Goal: Task Accomplishment & Management: Use online tool/utility

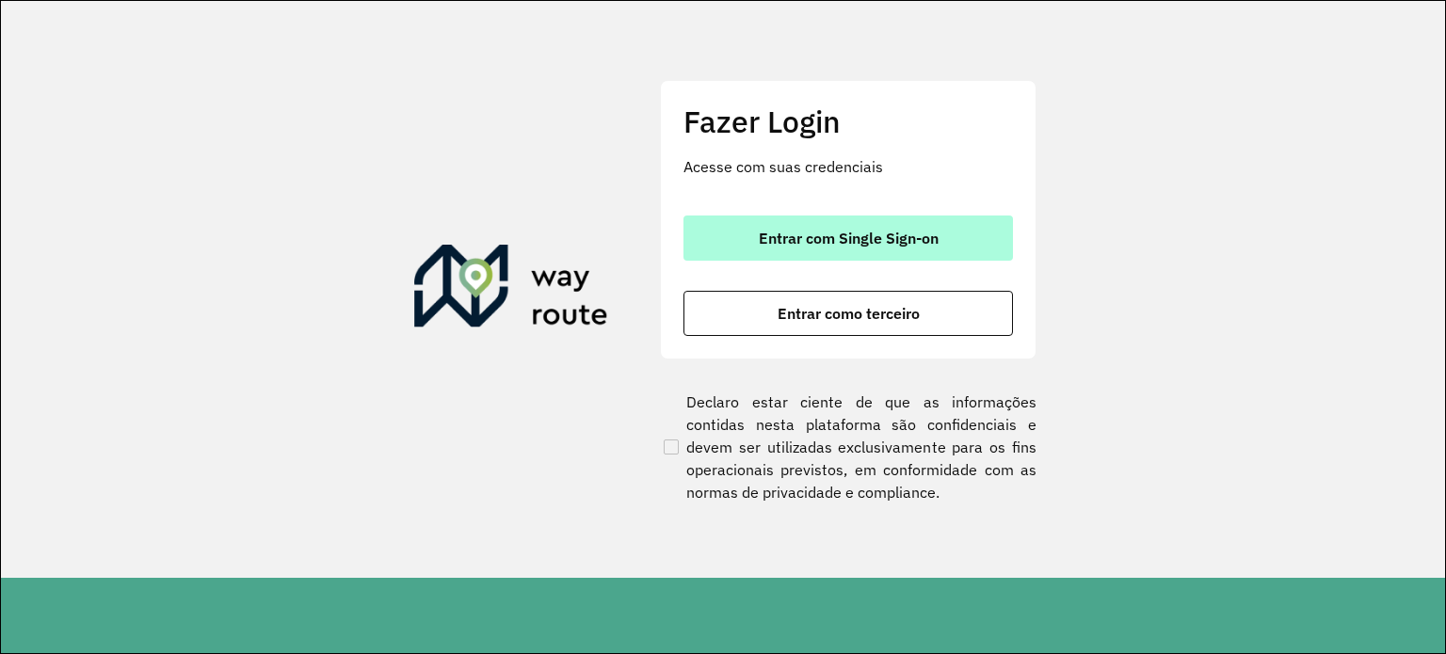
click at [953, 221] on button "Entrar com Single Sign-on" at bounding box center [847, 238] width 329 height 45
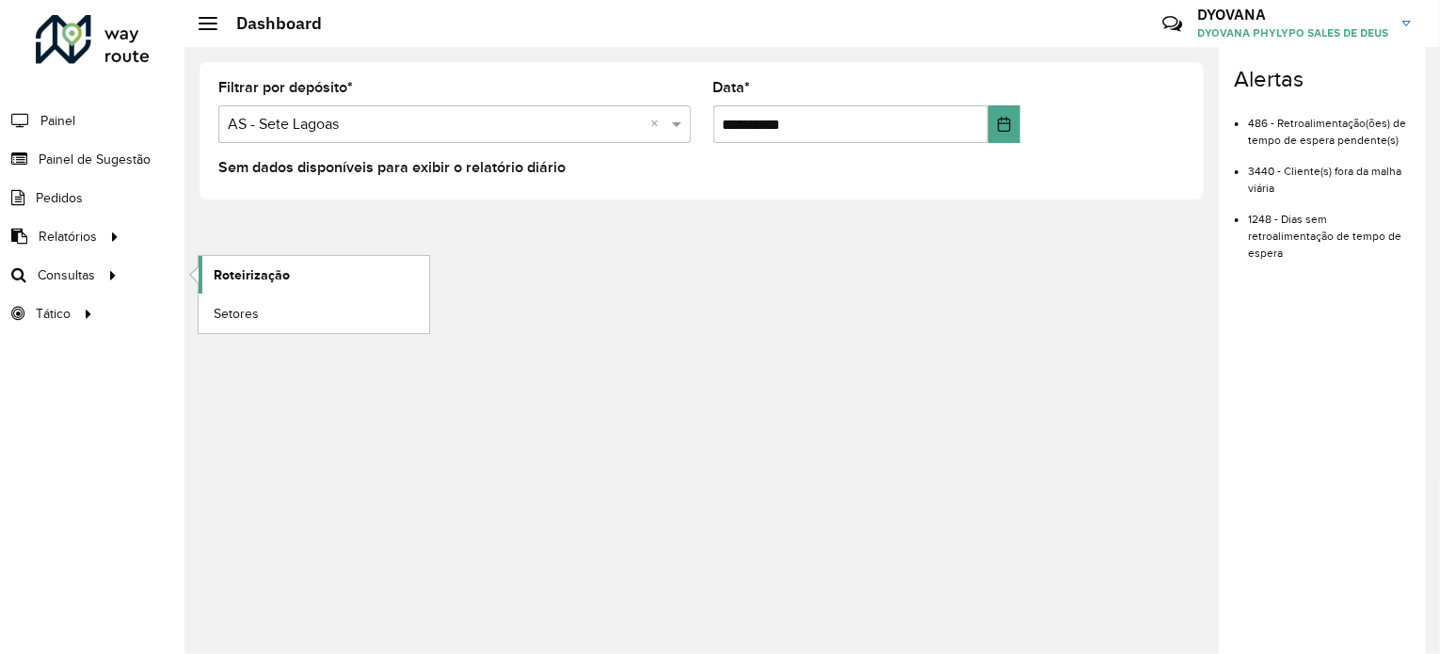
click at [251, 270] on span "Roteirização" at bounding box center [252, 275] width 76 height 20
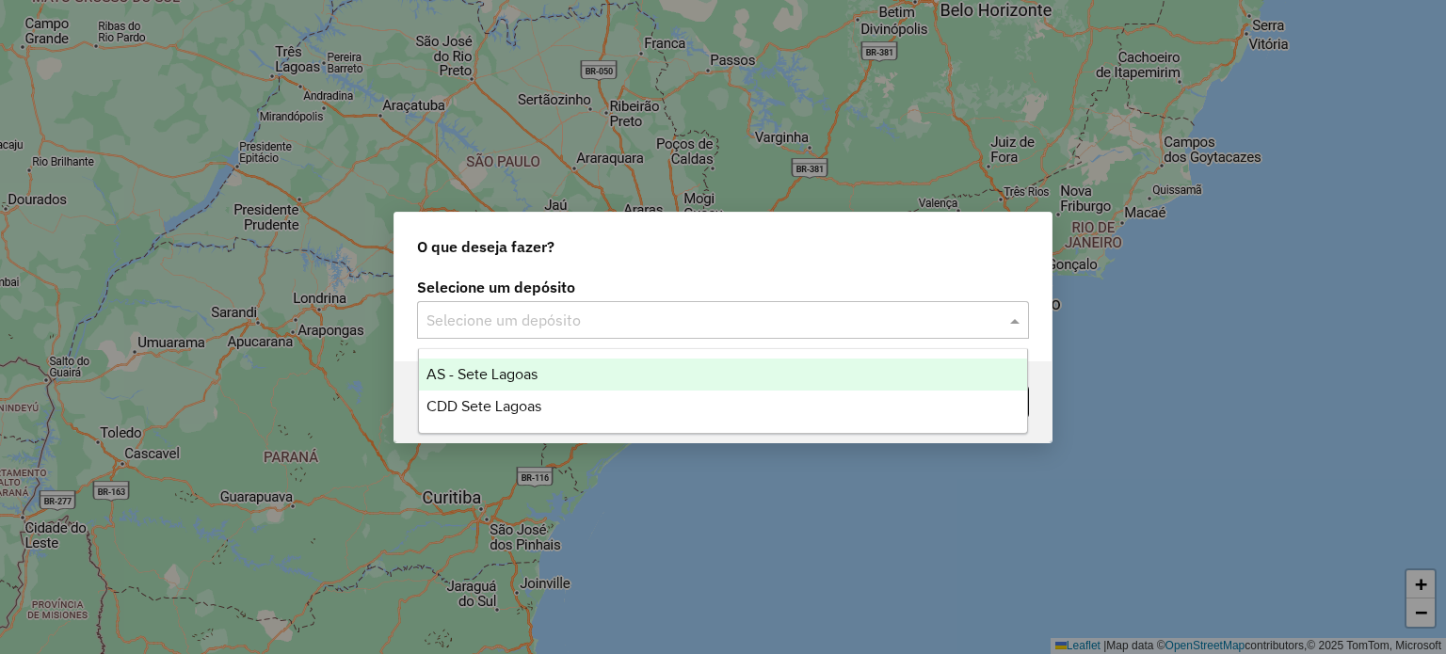
click at [607, 308] on div "Selecione um depósito" at bounding box center [723, 320] width 612 height 38
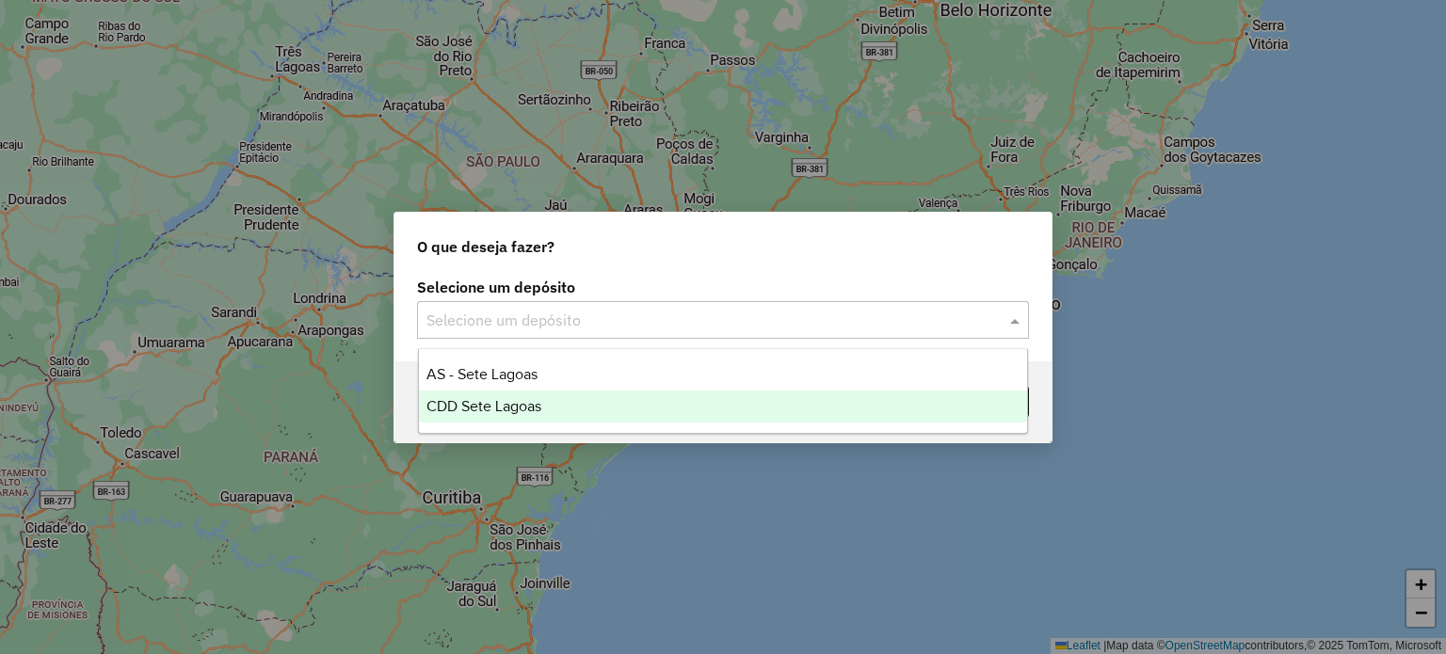
click at [478, 402] on span "CDD Sete Lagoas" at bounding box center [483, 406] width 115 height 16
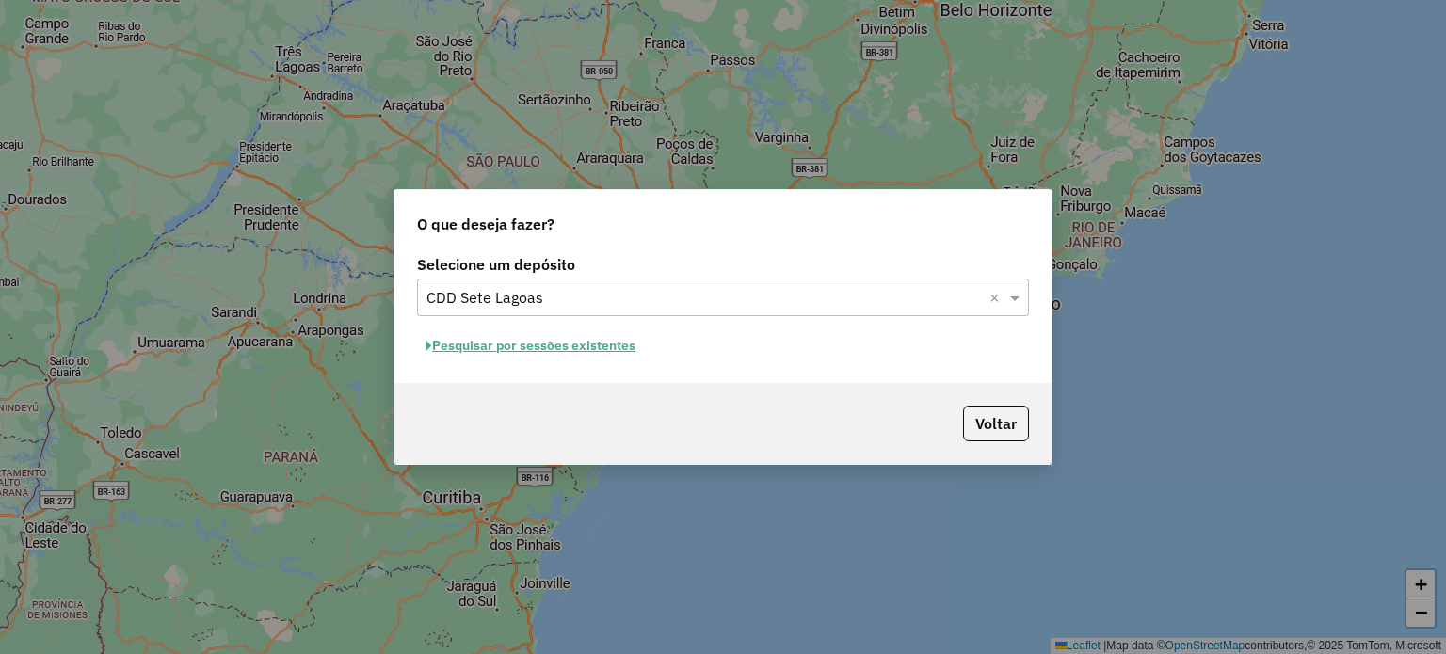
click at [548, 342] on button "Pesquisar por sessões existentes" at bounding box center [530, 345] width 227 height 29
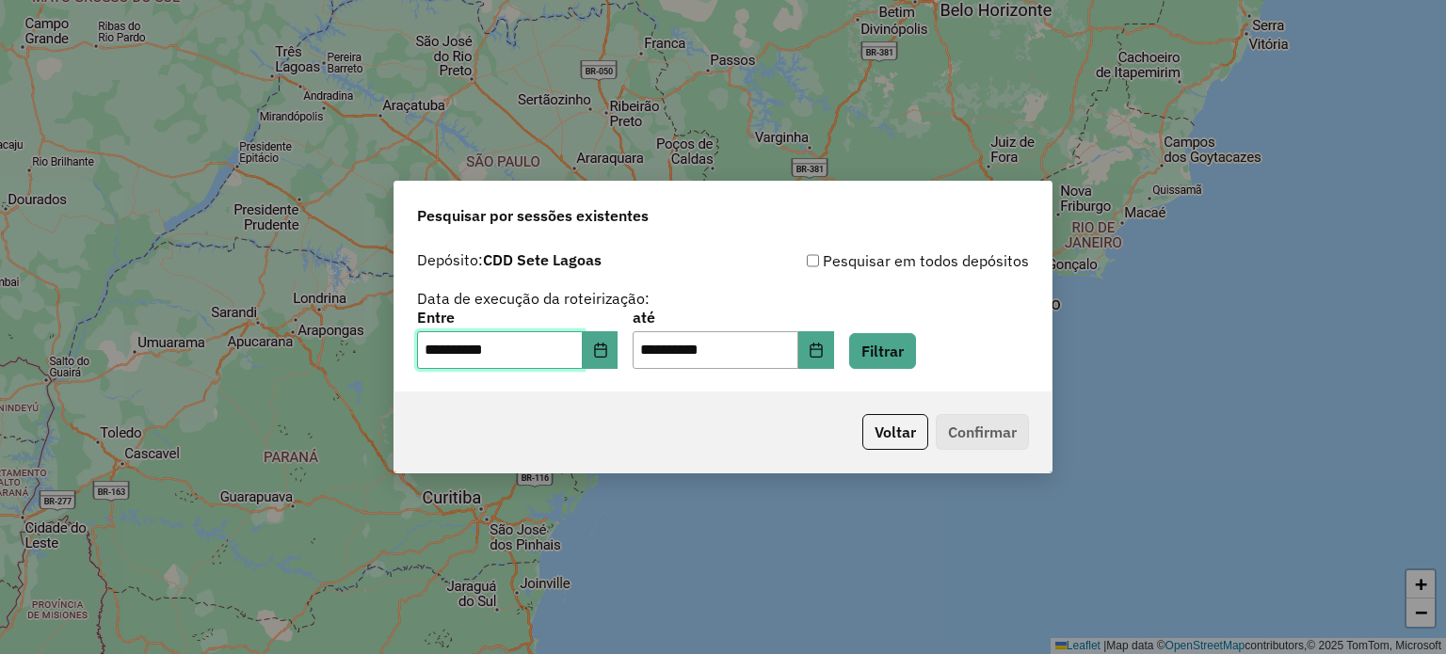
click at [487, 357] on input "**********" at bounding box center [500, 350] width 166 height 38
click at [618, 361] on button "Choose Date" at bounding box center [601, 350] width 36 height 38
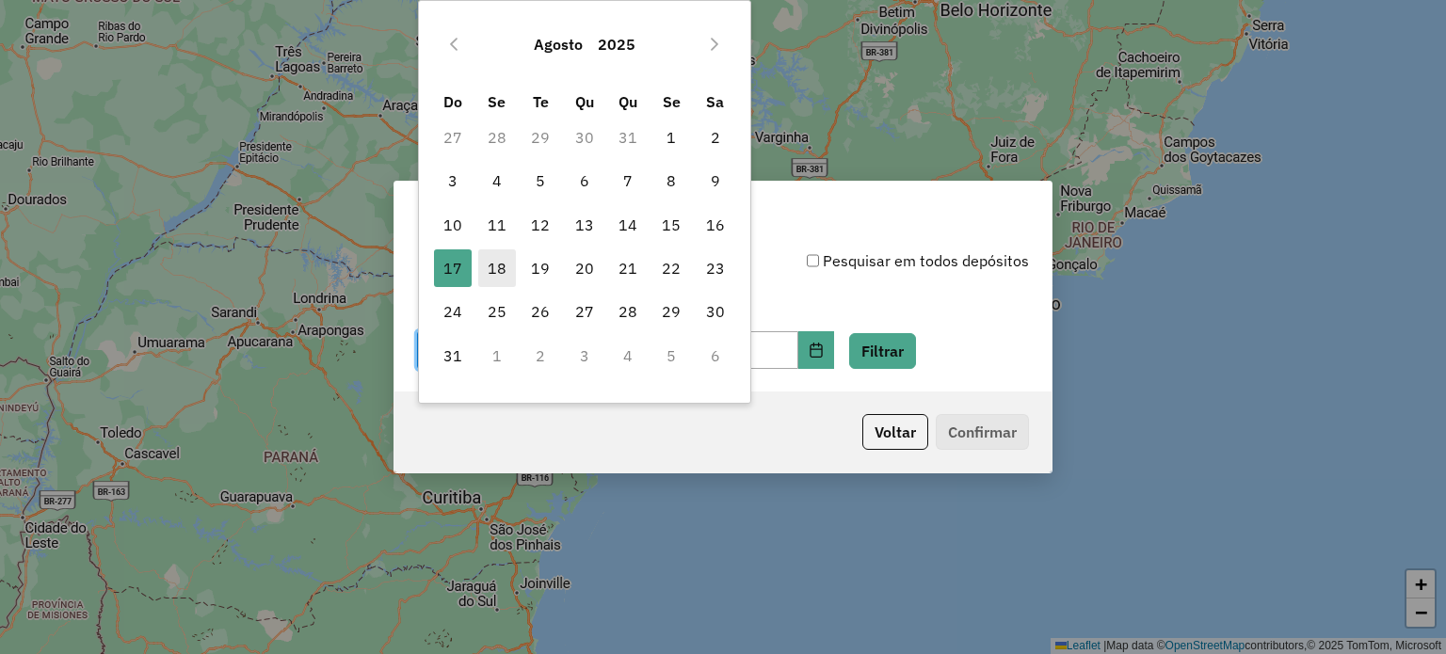
click at [486, 263] on span "18" at bounding box center [497, 268] width 38 height 38
type input "**********"
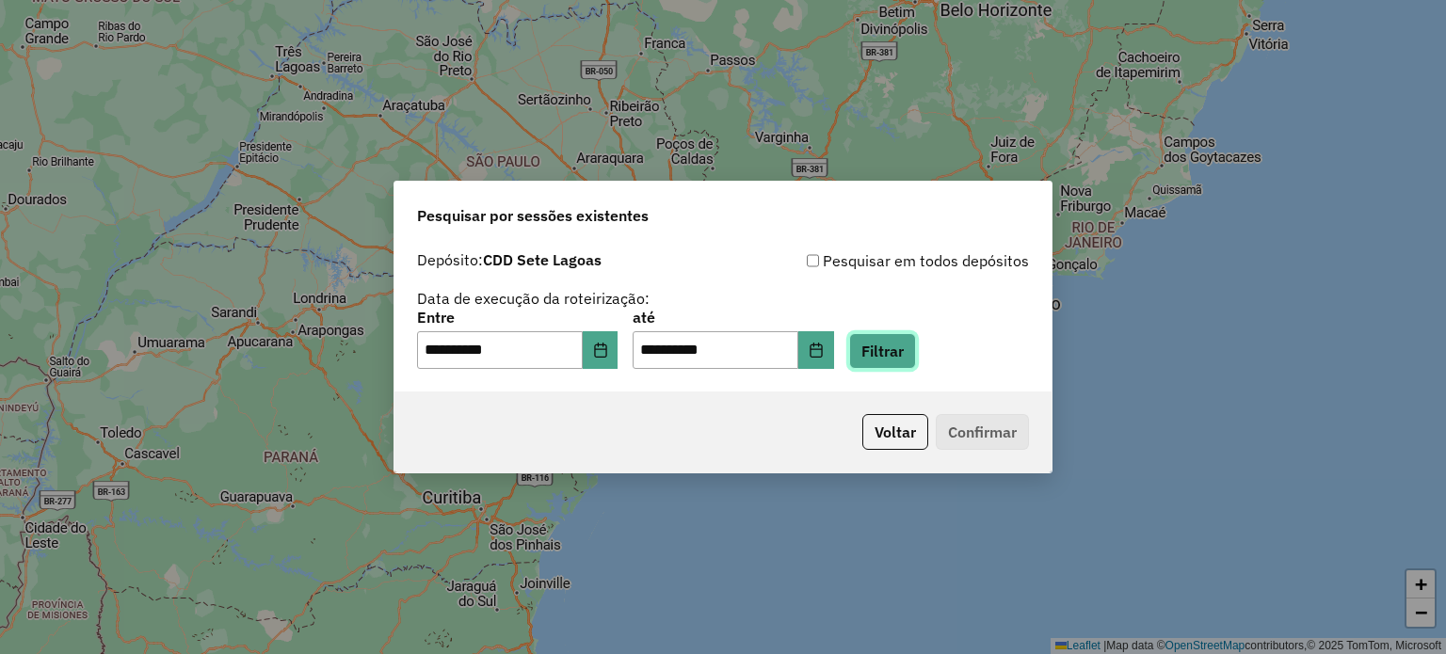
click at [916, 363] on button "Filtrar" at bounding box center [882, 351] width 67 height 36
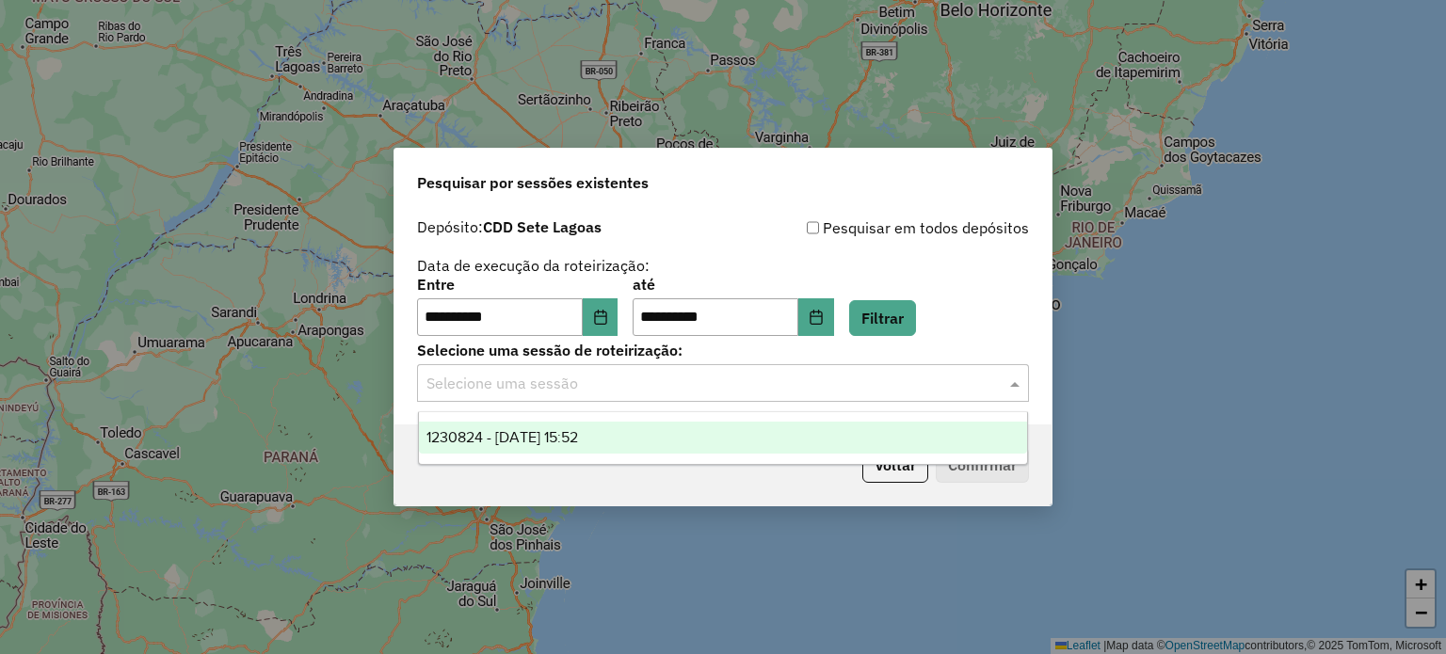
click at [786, 393] on input "text" at bounding box center [703, 384] width 555 height 23
click at [608, 428] on div "1230824 - 18/08/2025 15:52" at bounding box center [723, 438] width 609 height 32
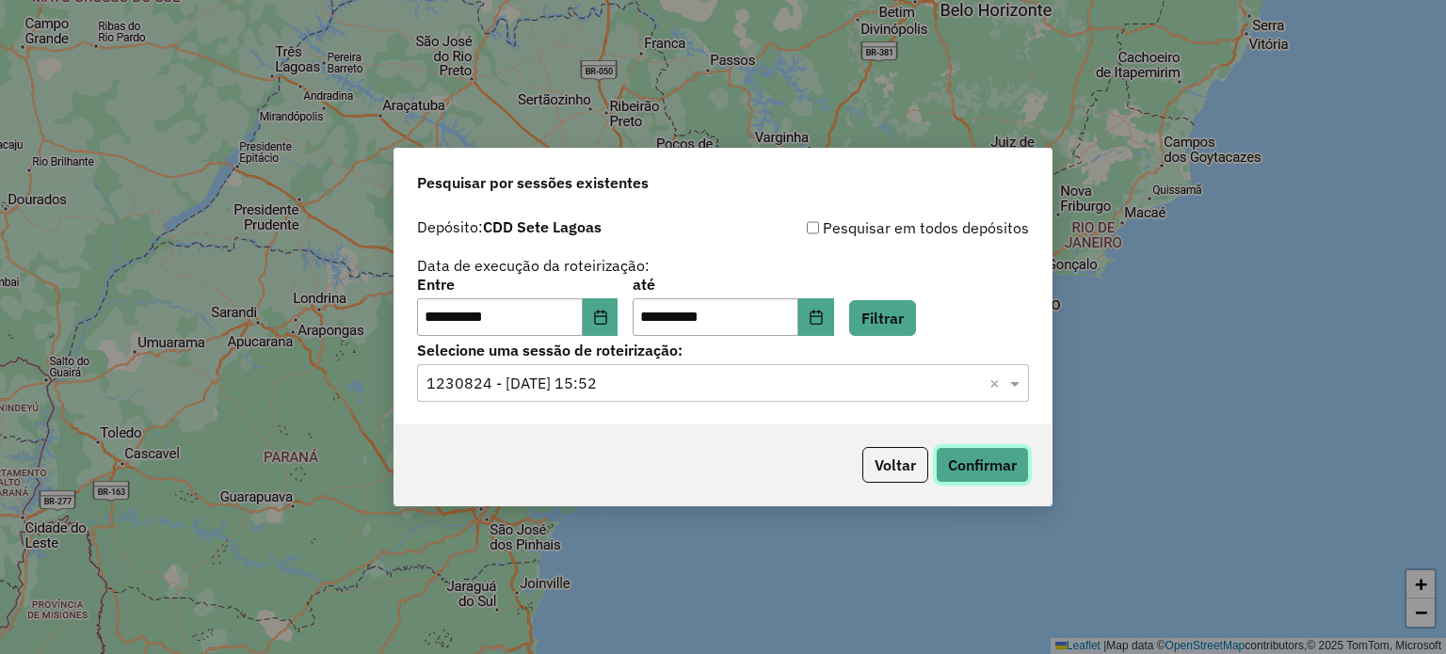
click at [990, 470] on button "Confirmar" at bounding box center [982, 465] width 93 height 36
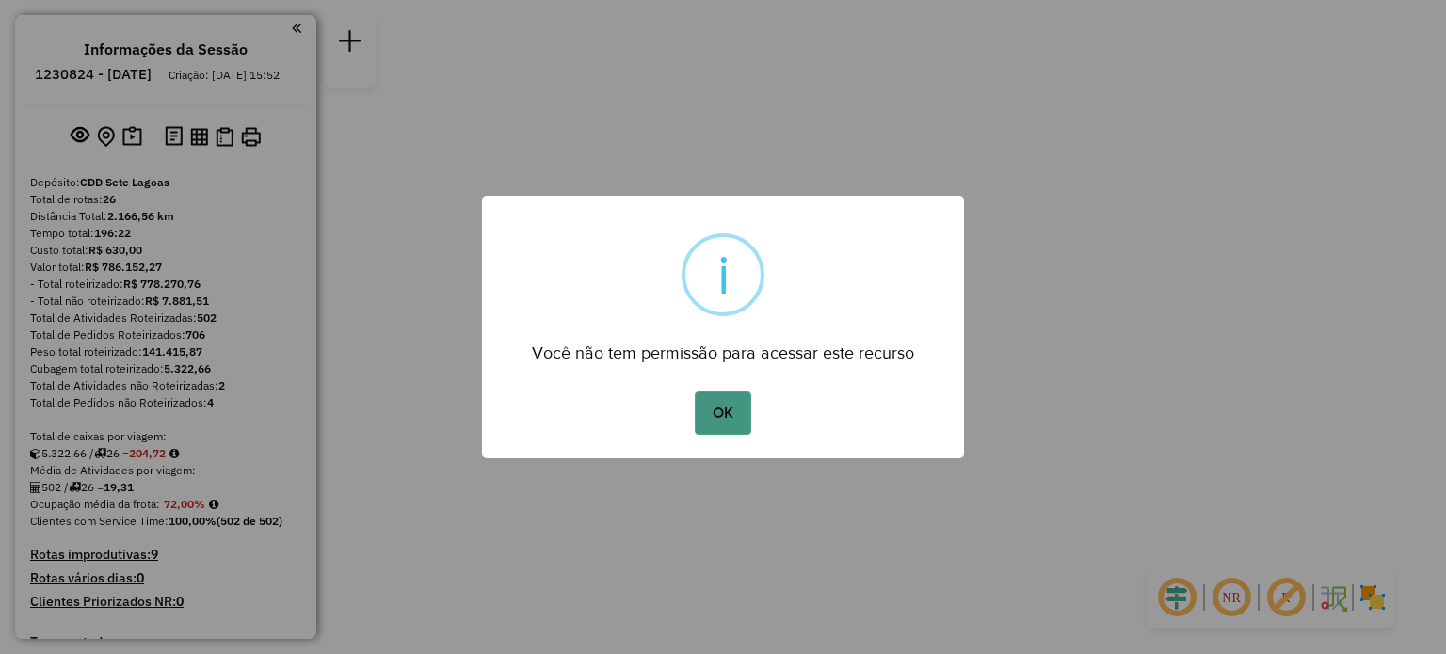
click at [742, 420] on button "OK" at bounding box center [723, 413] width 56 height 43
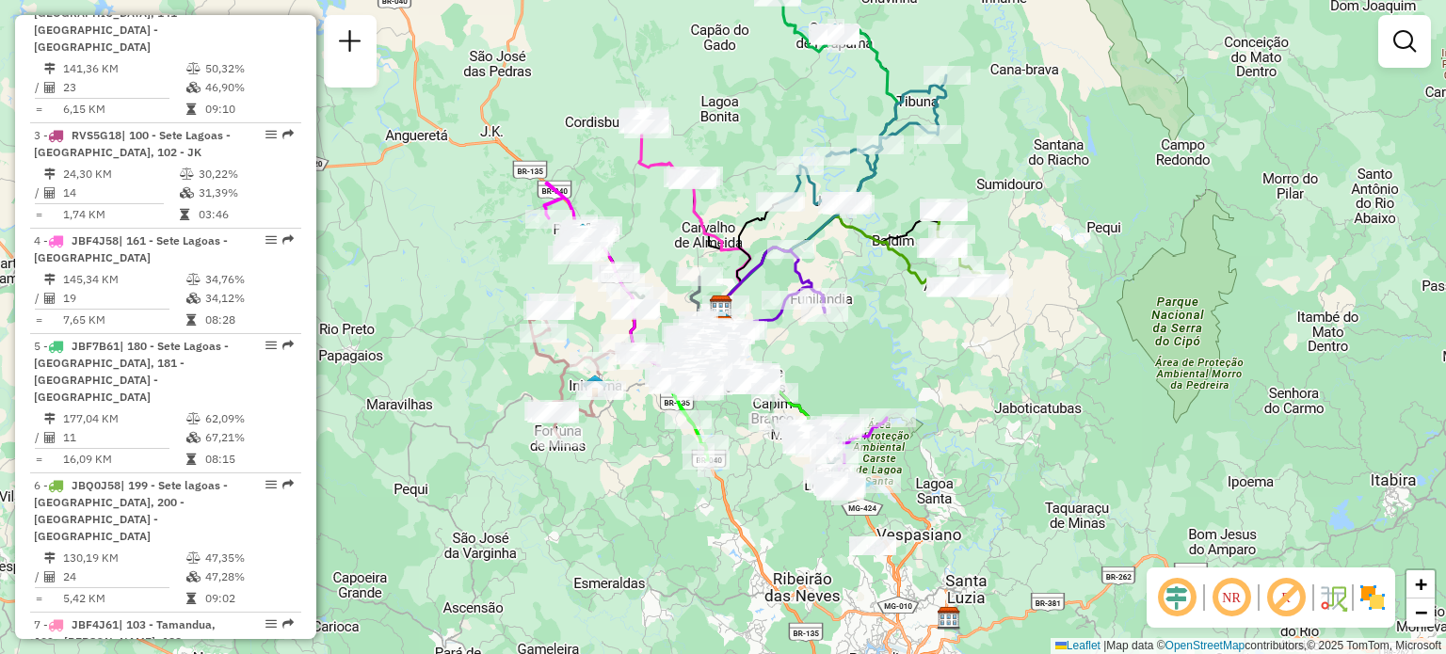
scroll to position [874, 0]
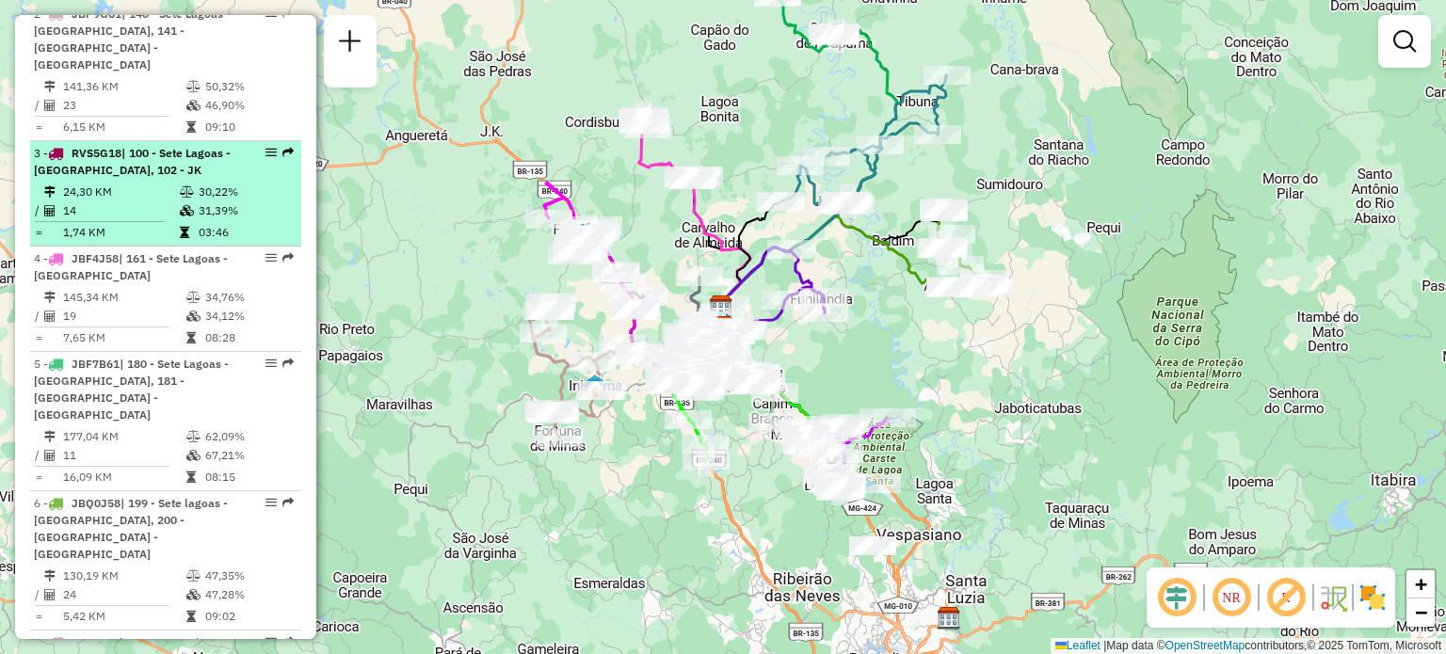
click at [115, 201] on td "14" at bounding box center [120, 210] width 117 height 19
select select "**********"
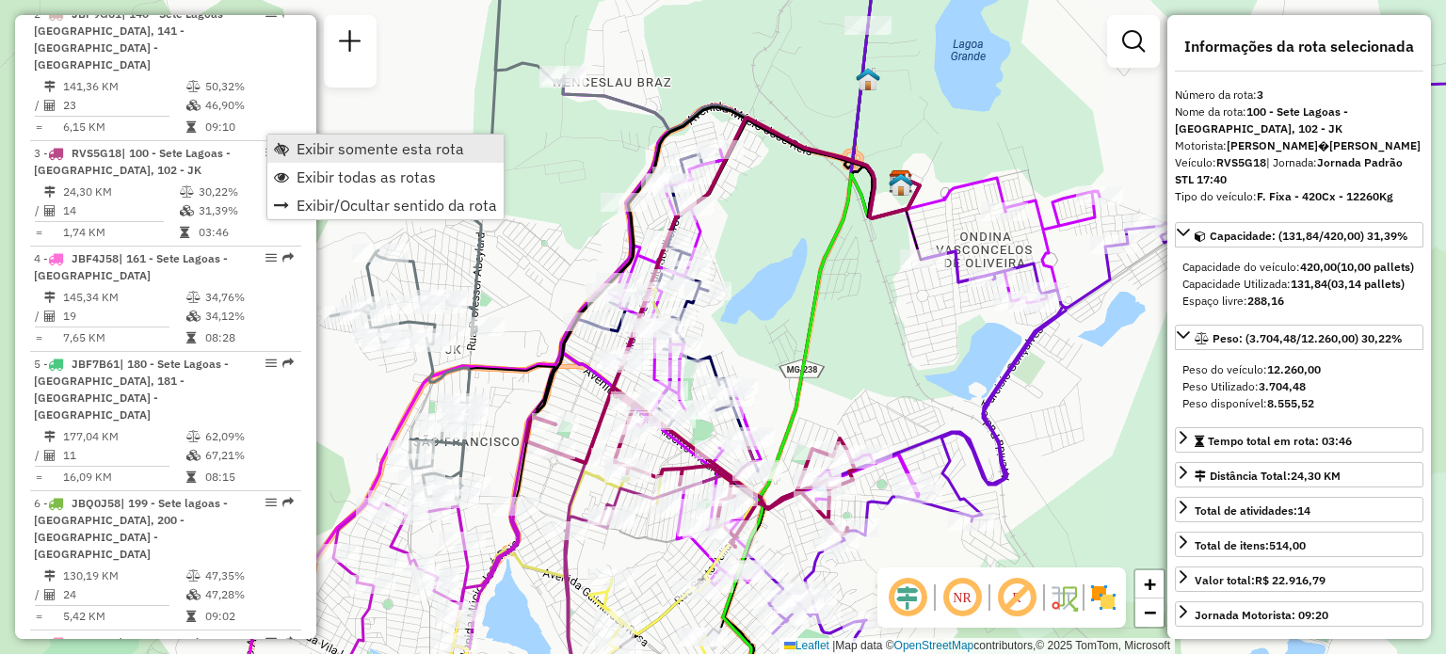
click at [331, 149] on span "Exibir somente esta rota" at bounding box center [381, 148] width 168 height 15
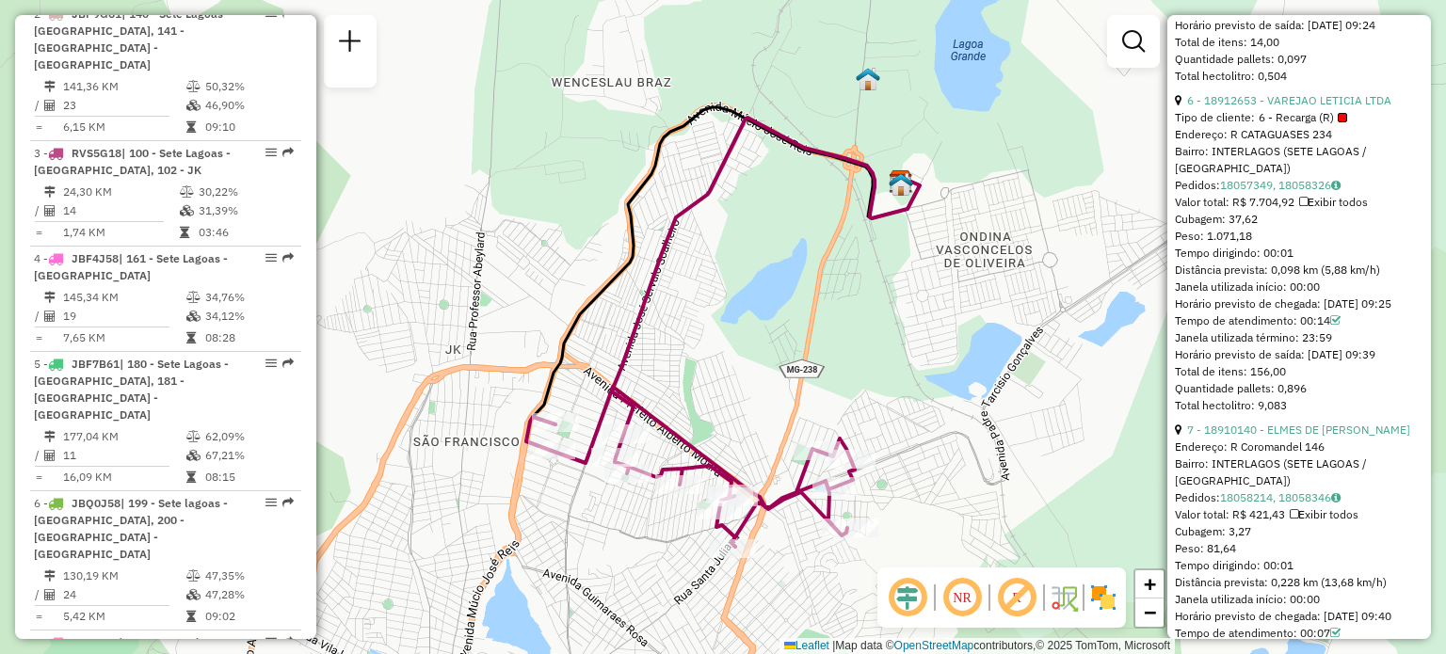
scroll to position [2230, 0]
click at [1269, 106] on link "6 - 18912653 - VAREJAO LETICIA LTDA" at bounding box center [1289, 99] width 204 height 14
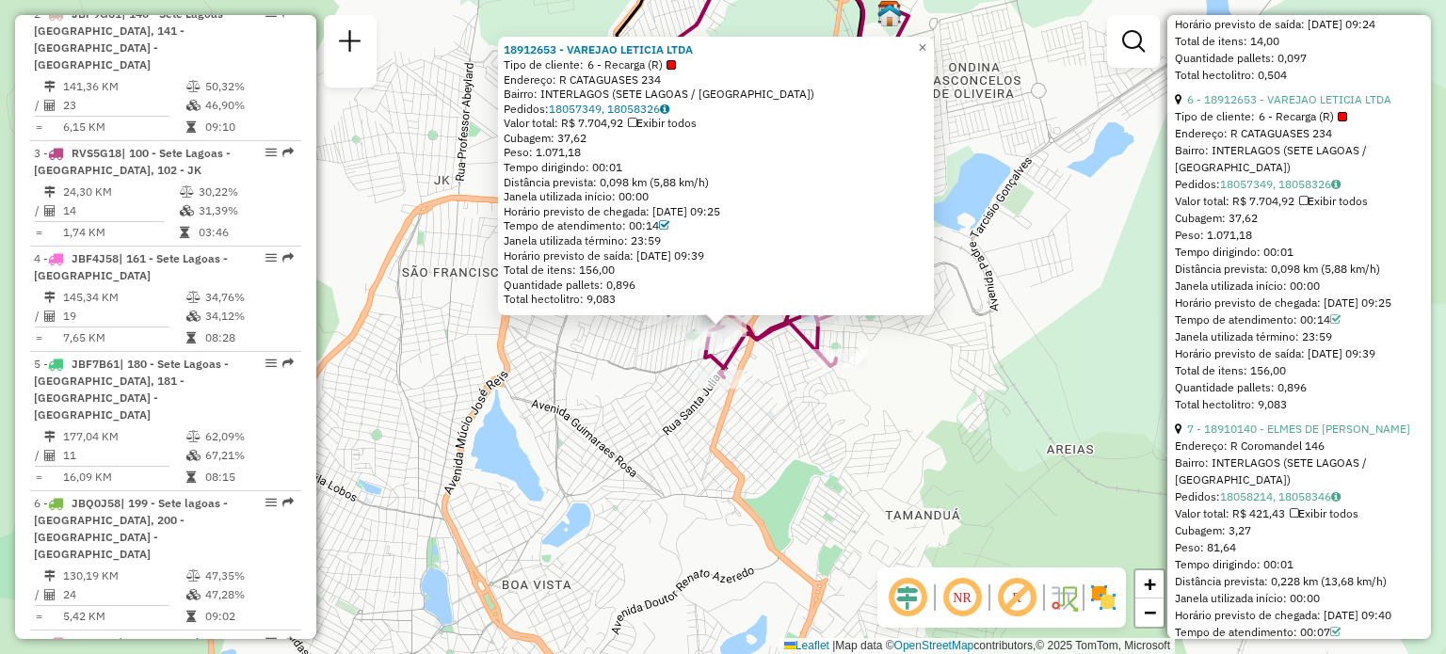
click at [636, 120] on icon at bounding box center [632, 123] width 8 height 11
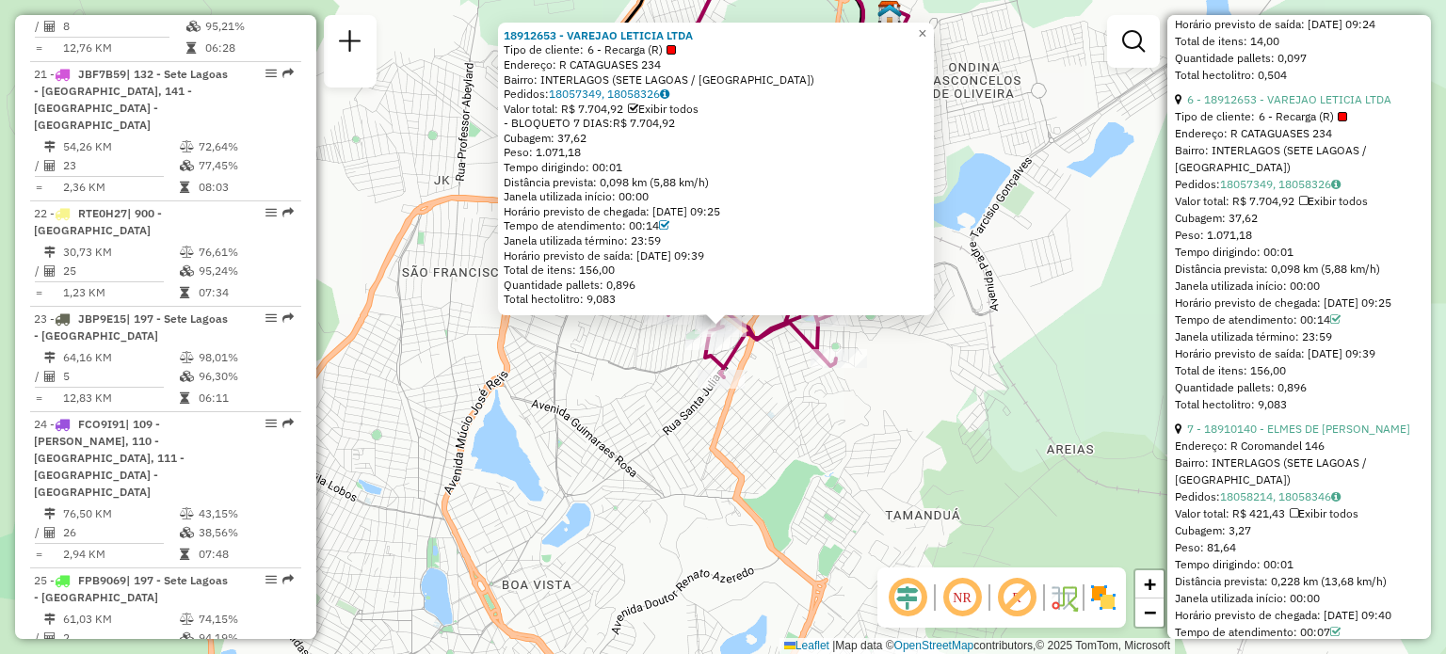
scroll to position [3617, 0]
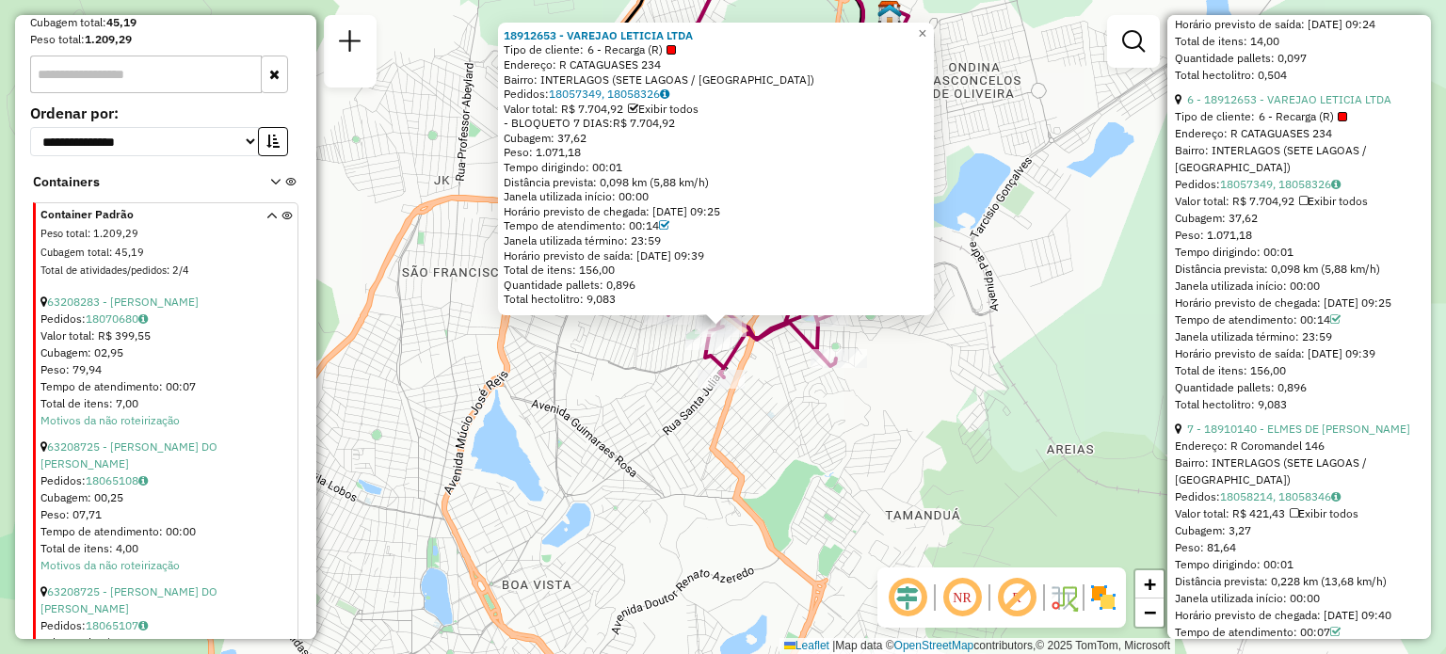
scroll to position [4187, 0]
